Goal: Information Seeking & Learning: Find specific fact

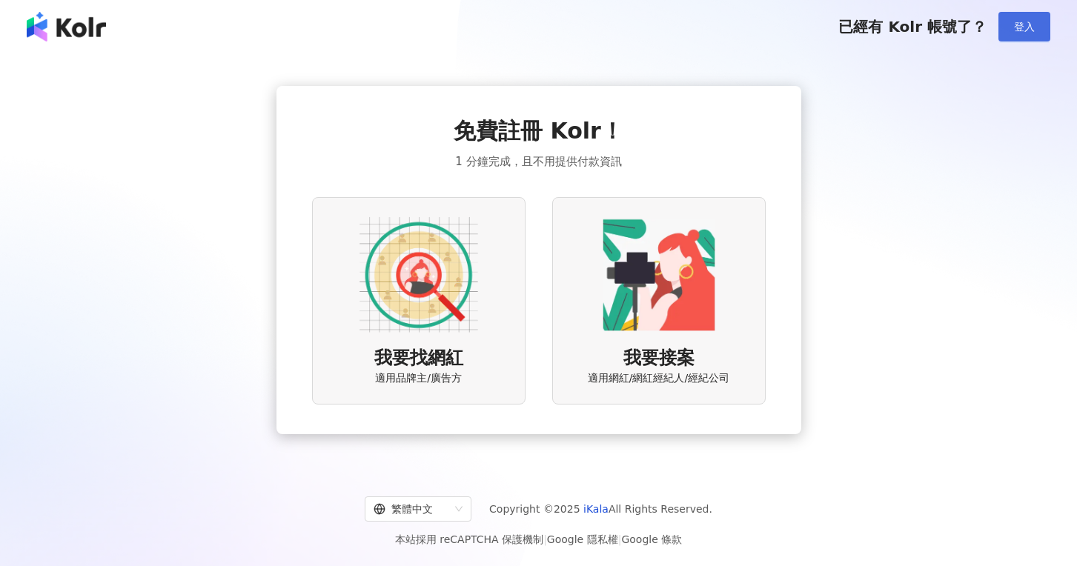
click at [1014, 22] on span "登入" at bounding box center [1024, 27] width 21 height 12
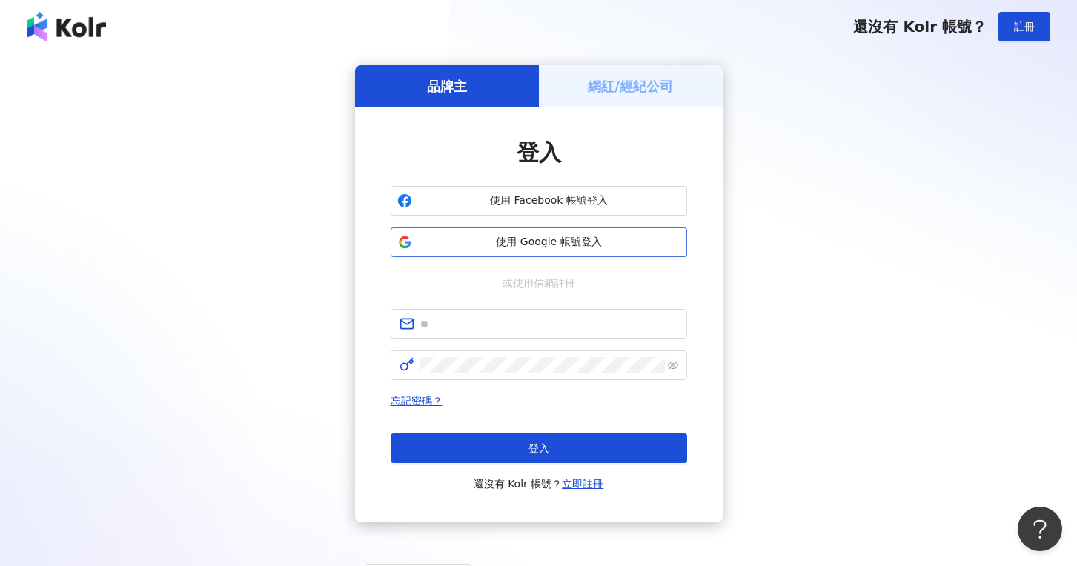
click at [538, 239] on span "使用 Google 帳號登入" at bounding box center [549, 242] width 262 height 15
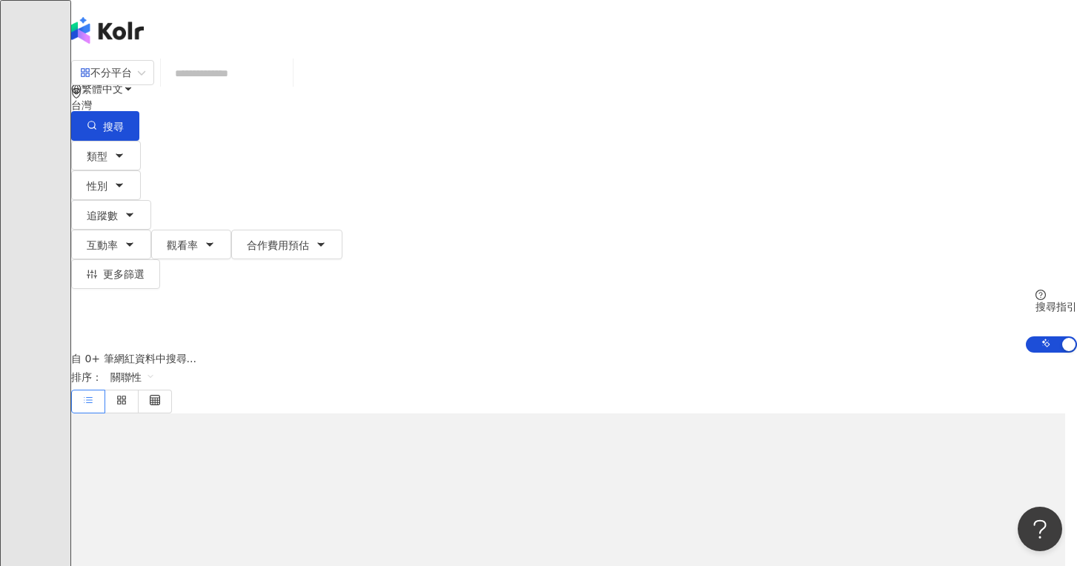
click at [287, 87] on input "search" at bounding box center [227, 73] width 120 height 28
type input "***"
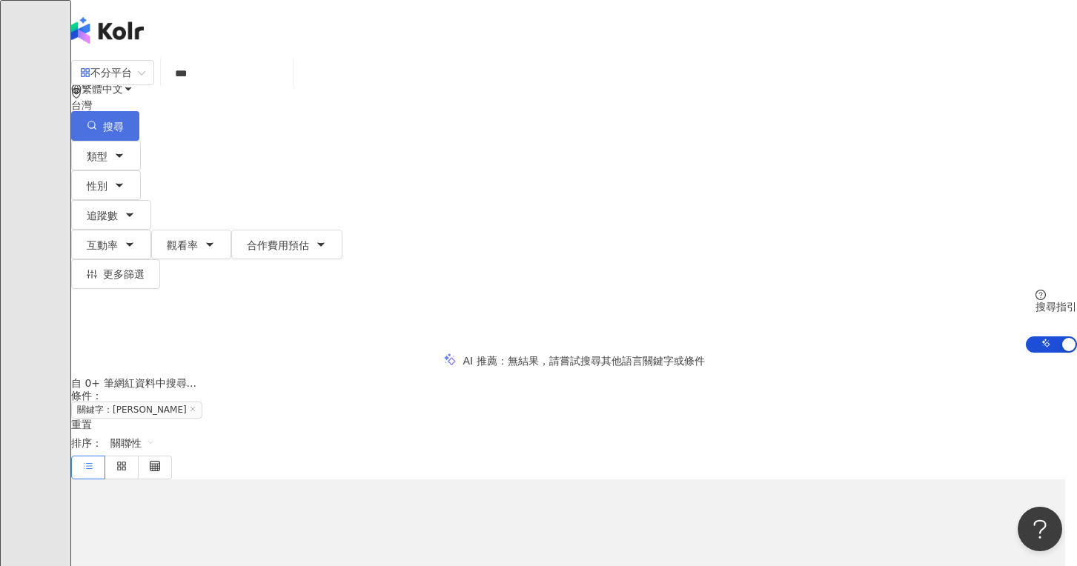
click at [97, 120] on icon "button" at bounding box center [92, 125] width 10 height 10
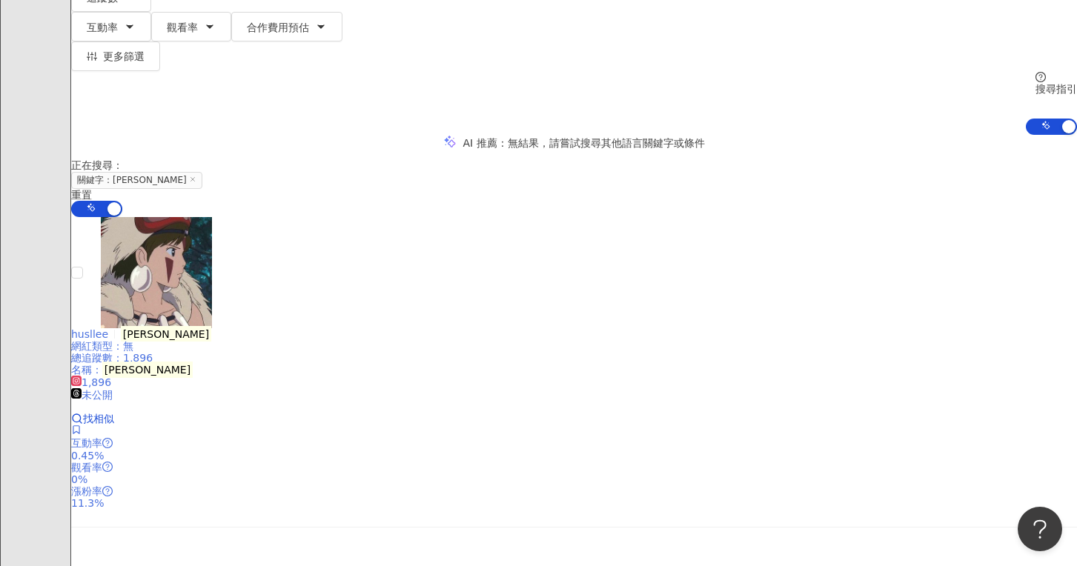
scroll to position [295, 0]
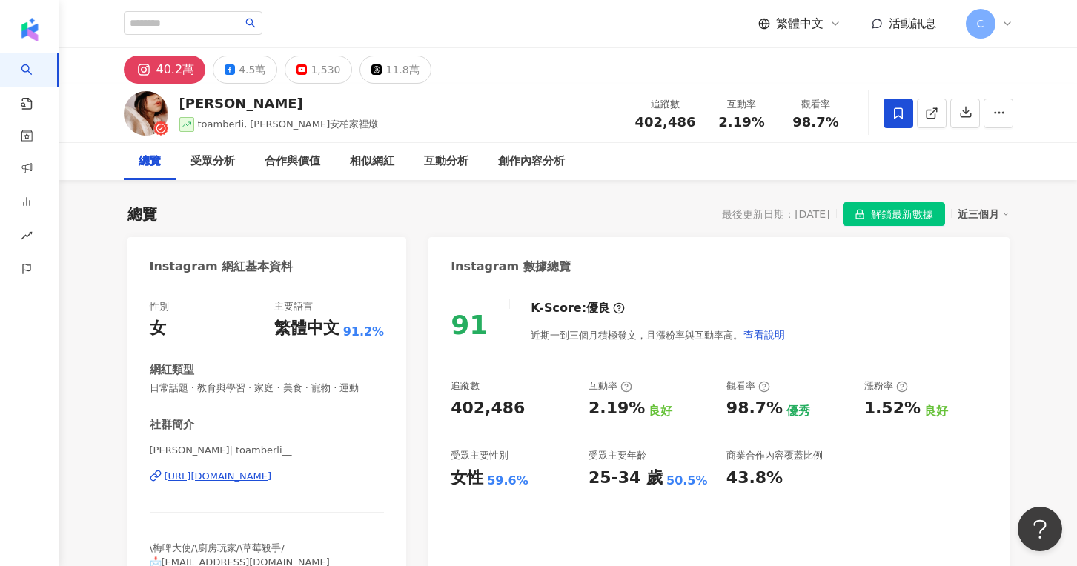
click at [882, 207] on span "解鎖最新數據" at bounding box center [902, 215] width 62 height 24
drag, startPoint x: 451, startPoint y: 408, endPoint x: 542, endPoint y: 409, distance: 90.4
click at [542, 409] on div "402,486" at bounding box center [512, 408] width 123 height 23
copy div "402,486"
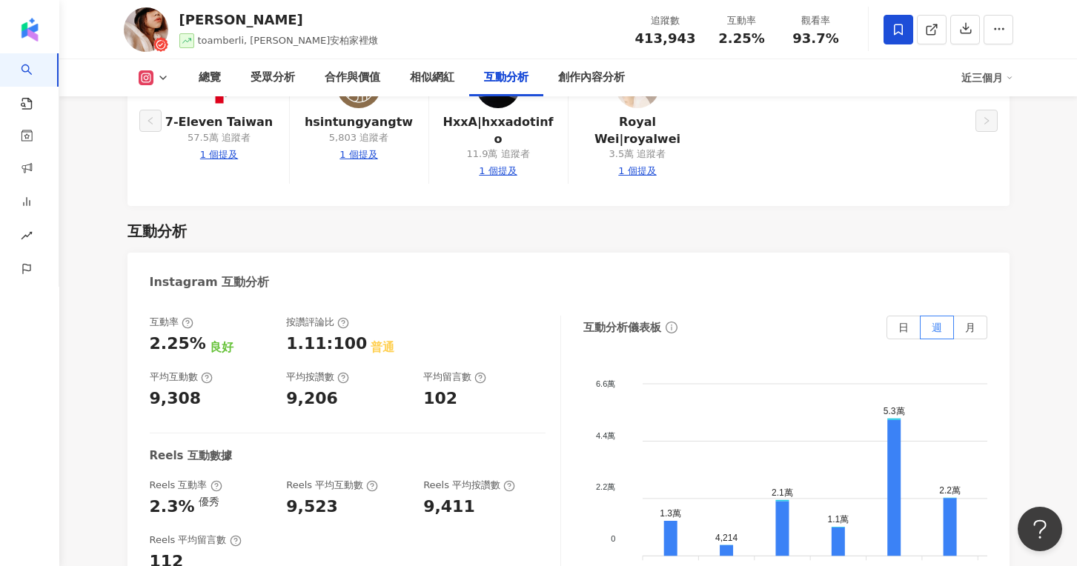
scroll to position [2816, 0]
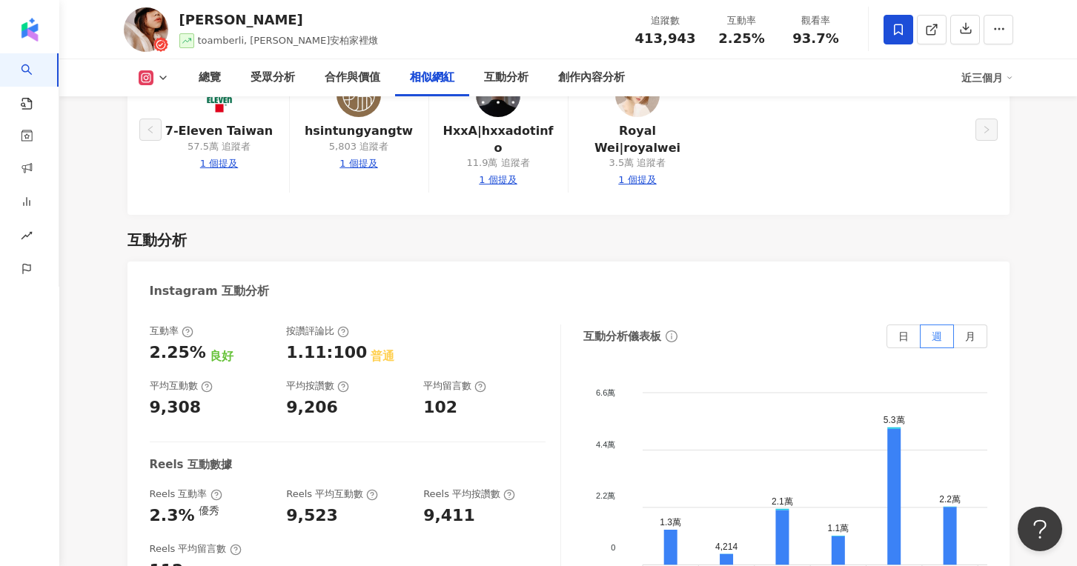
click at [232, 397] on div "9,308" at bounding box center [211, 408] width 122 height 23
drag, startPoint x: 194, startPoint y: 330, endPoint x: 149, endPoint y: 331, distance: 45.2
click at [150, 397] on div "9,308" at bounding box center [211, 408] width 122 height 23
copy div "9,308"
